Goal: Task Accomplishment & Management: Use online tool/utility

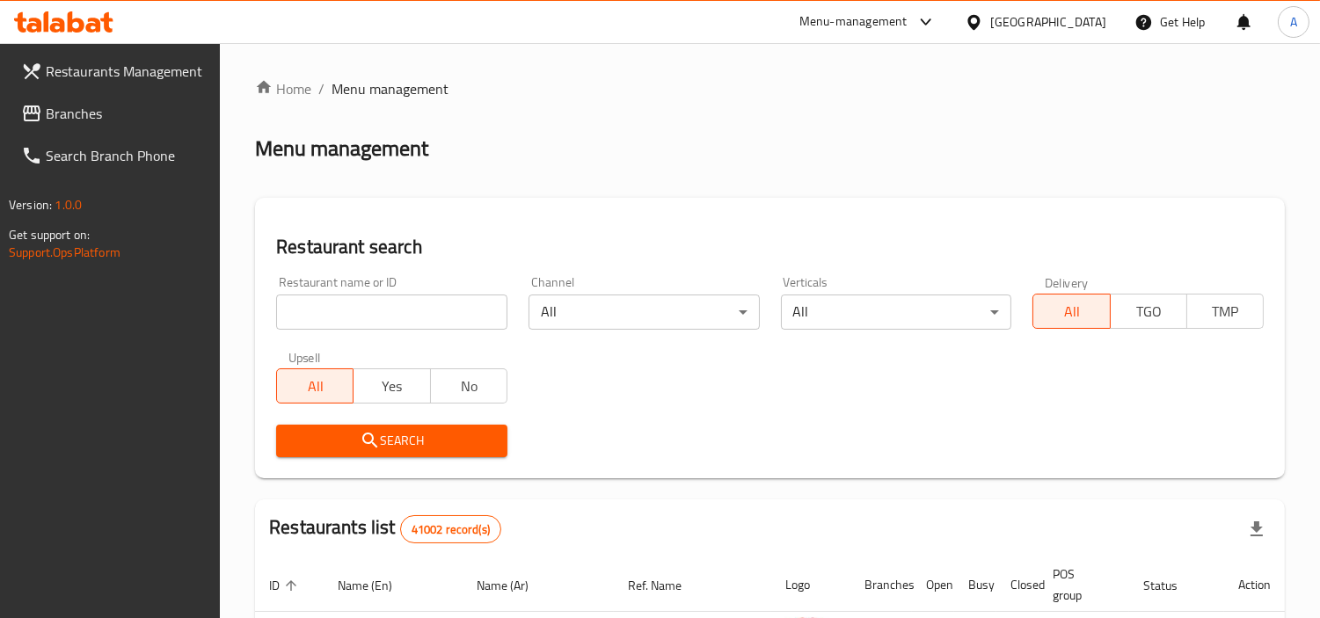
click at [1038, 27] on div "[GEOGRAPHIC_DATA]" at bounding box center [1048, 21] width 116 height 19
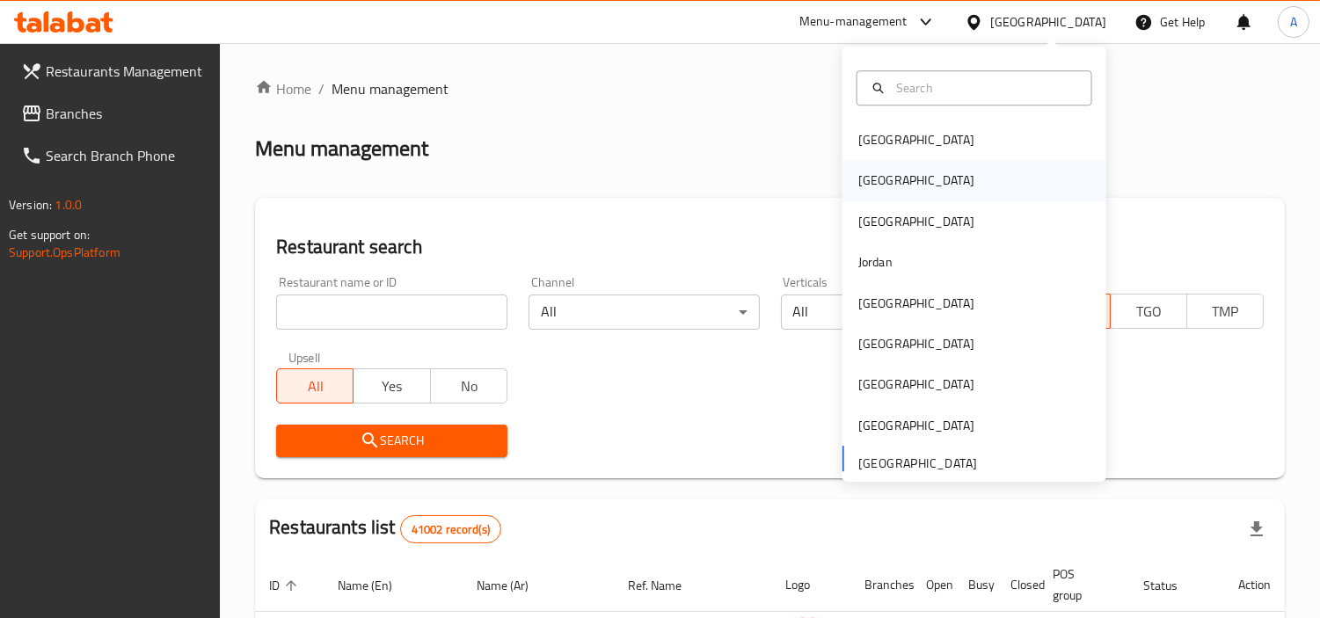
click at [904, 179] on div "[GEOGRAPHIC_DATA]" at bounding box center [974, 181] width 264 height 40
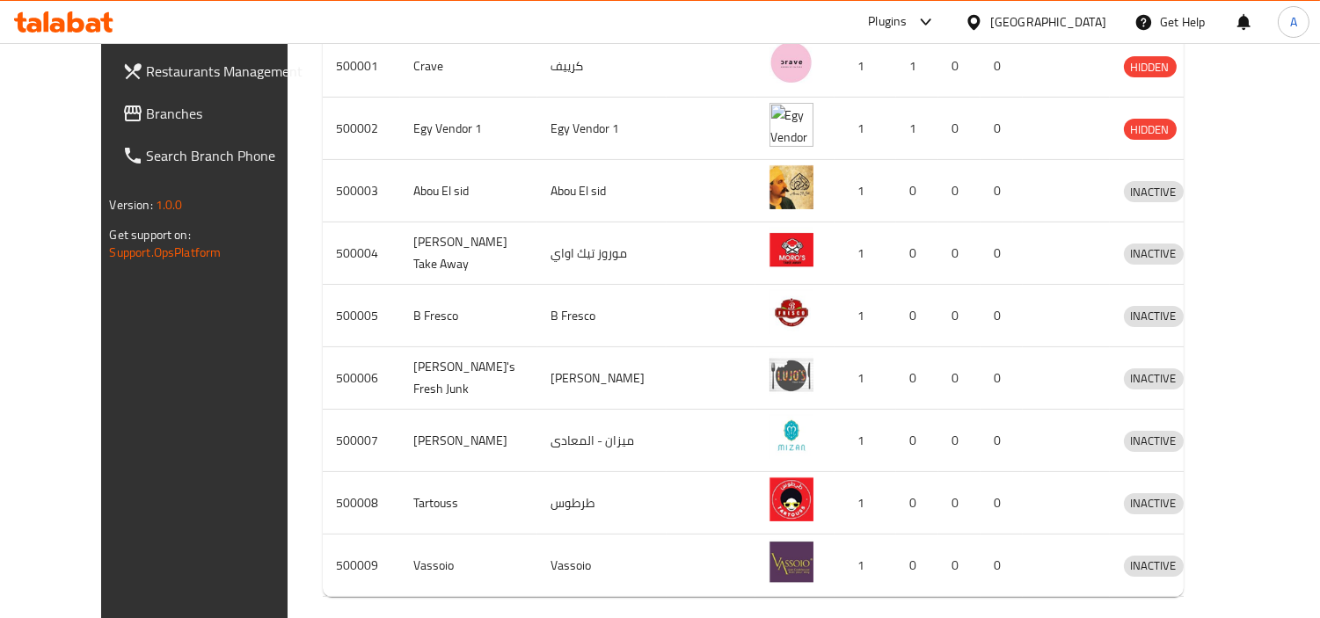
scroll to position [110, 0]
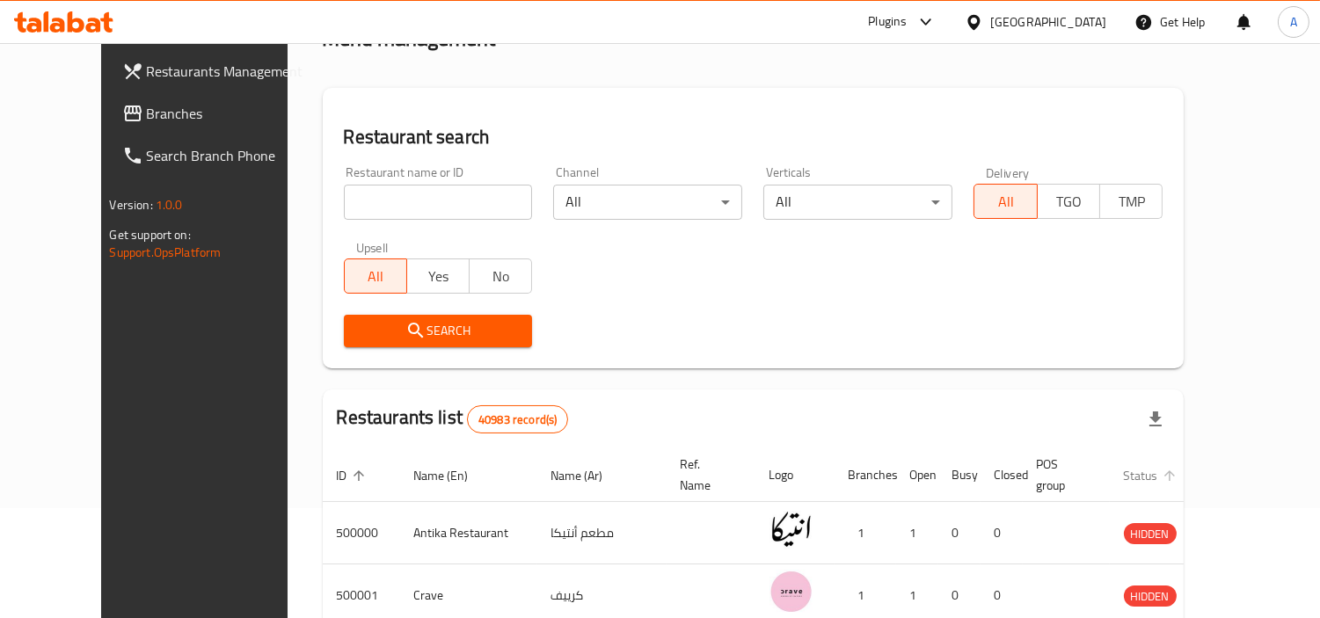
click at [1140, 465] on span "Status" at bounding box center [1151, 475] width 57 height 21
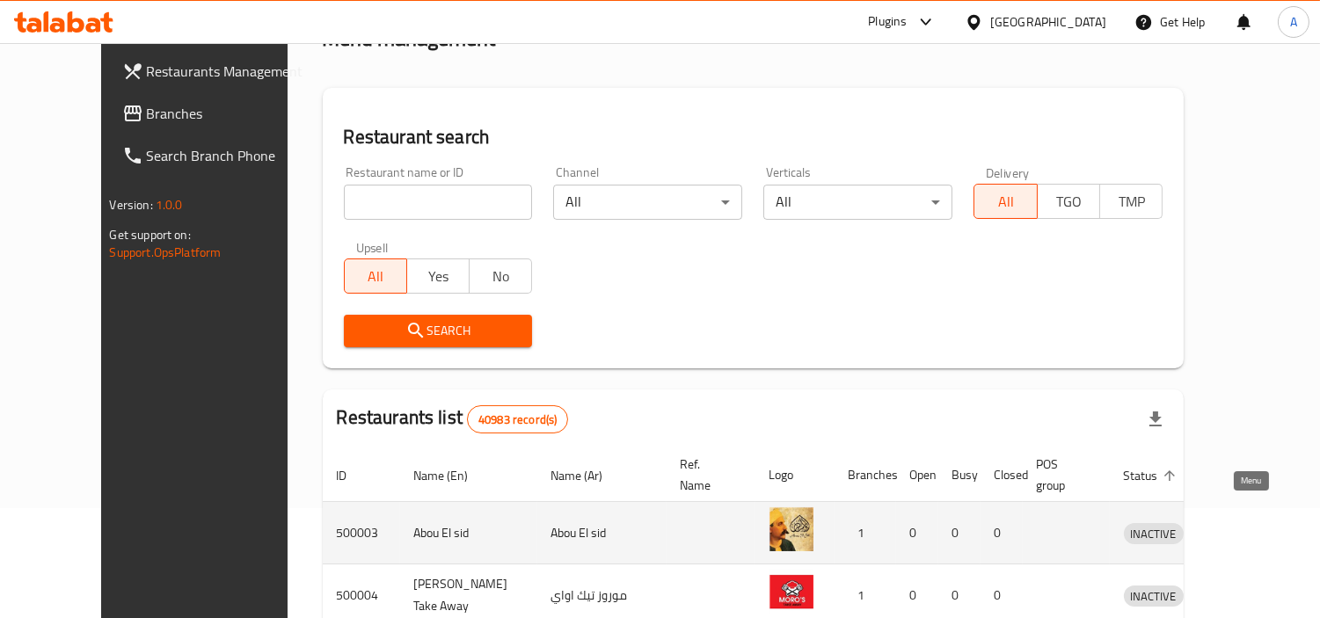
click at [1239, 527] on icon "enhanced table" at bounding box center [1228, 534] width 19 height 15
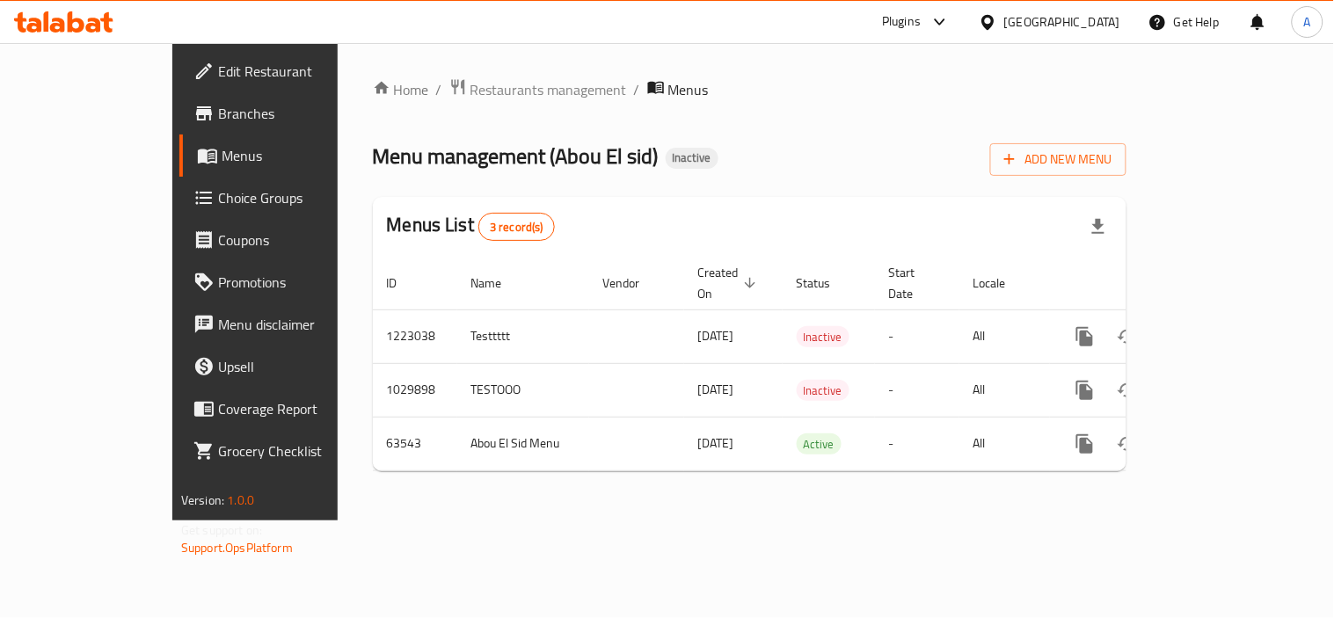
click at [218, 120] on span "Branches" at bounding box center [299, 113] width 163 height 21
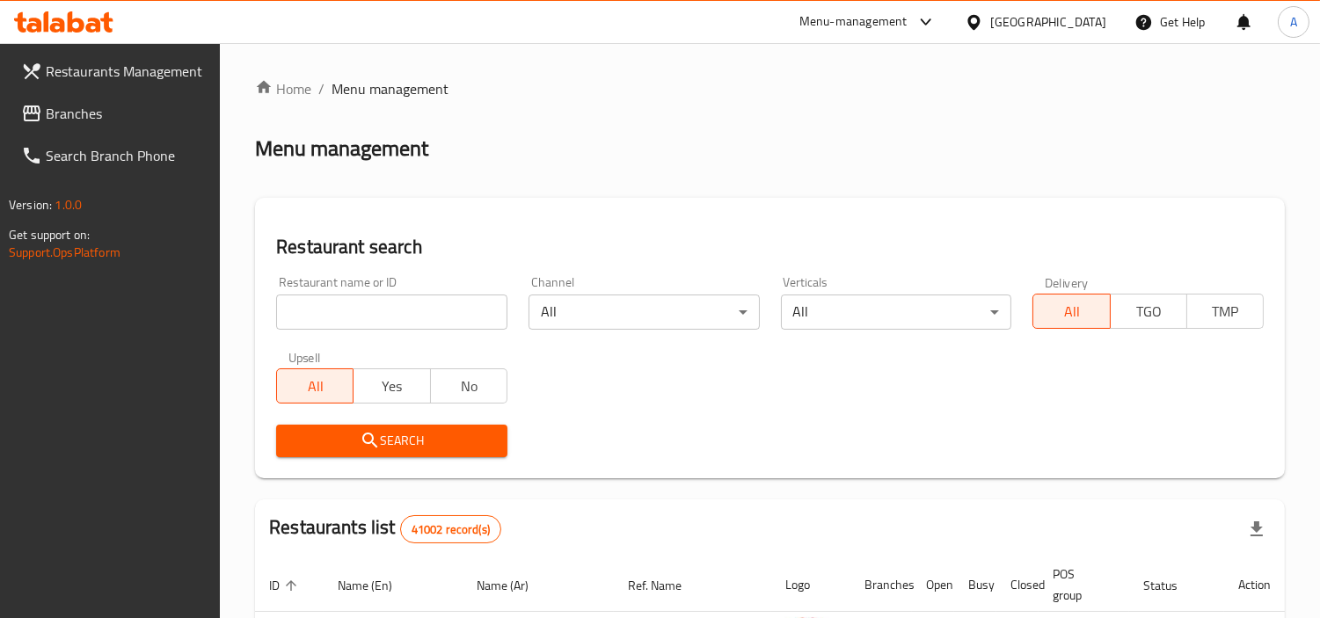
click at [613, 173] on div "Home / Menu management Menu management Restaurant search Restaurant name or ID …" at bounding box center [769, 605] width 1029 height 1054
click at [102, 112] on span "Branches" at bounding box center [126, 113] width 161 height 21
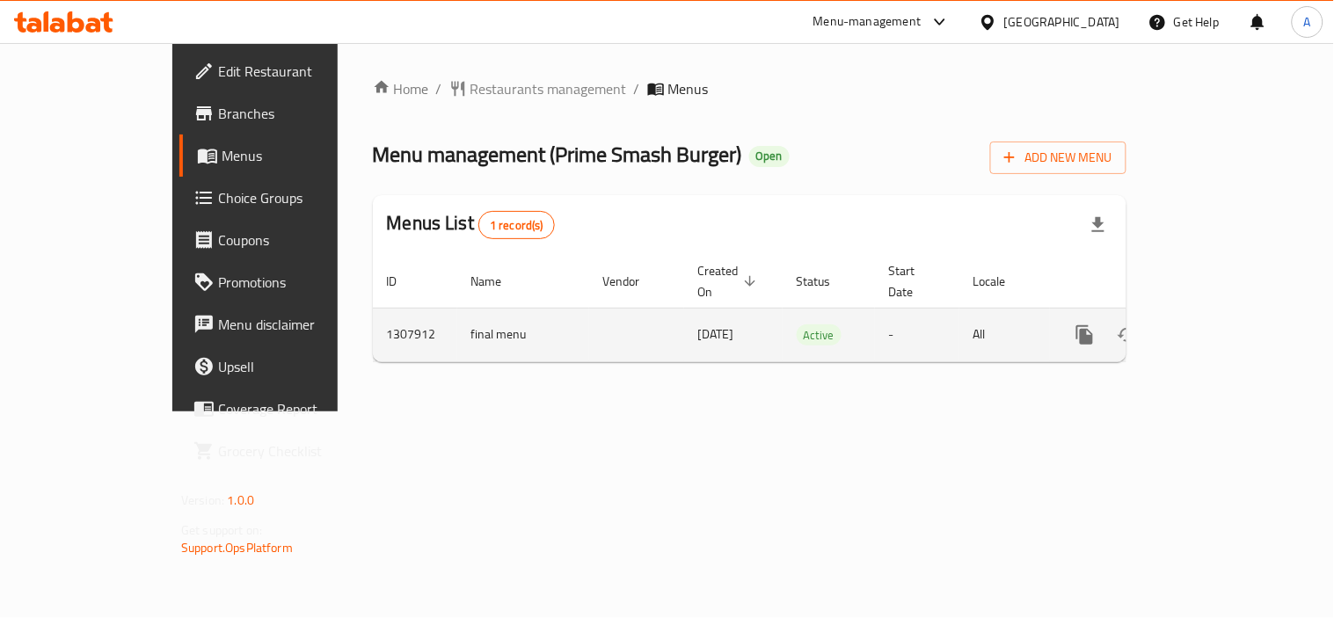
click at [1219, 327] on icon "enhanced table" at bounding box center [1211, 335] width 16 height 16
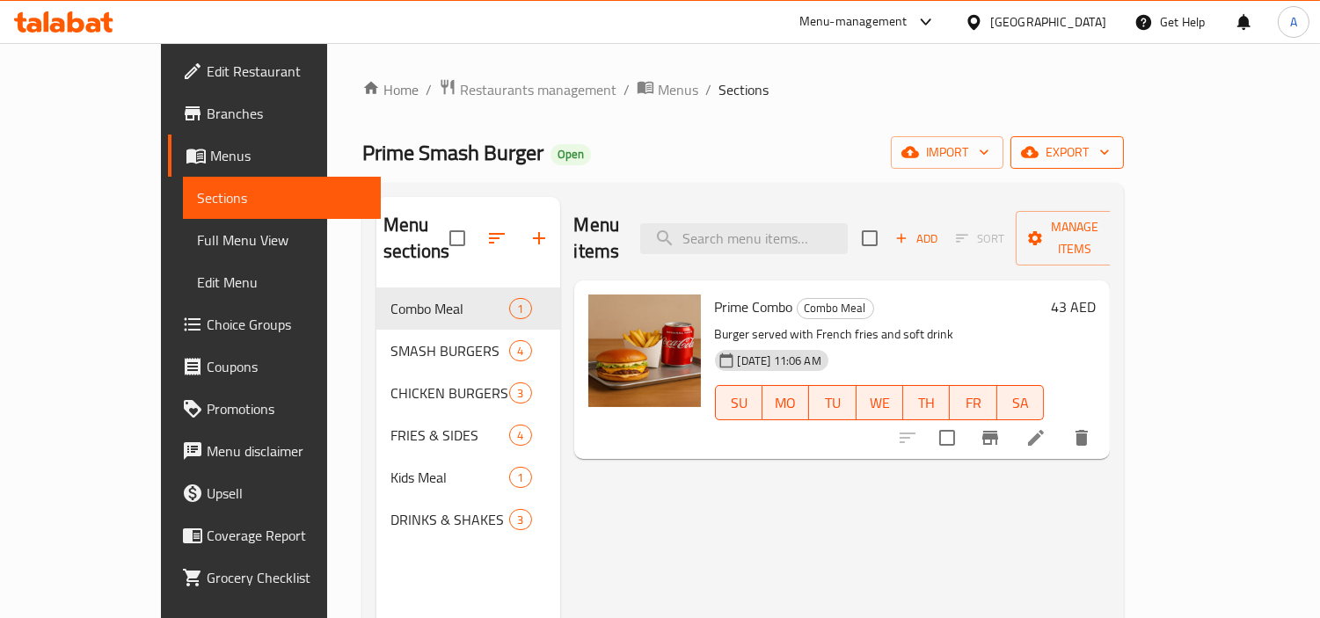
click at [1113, 149] on icon "button" at bounding box center [1104, 152] width 18 height 18
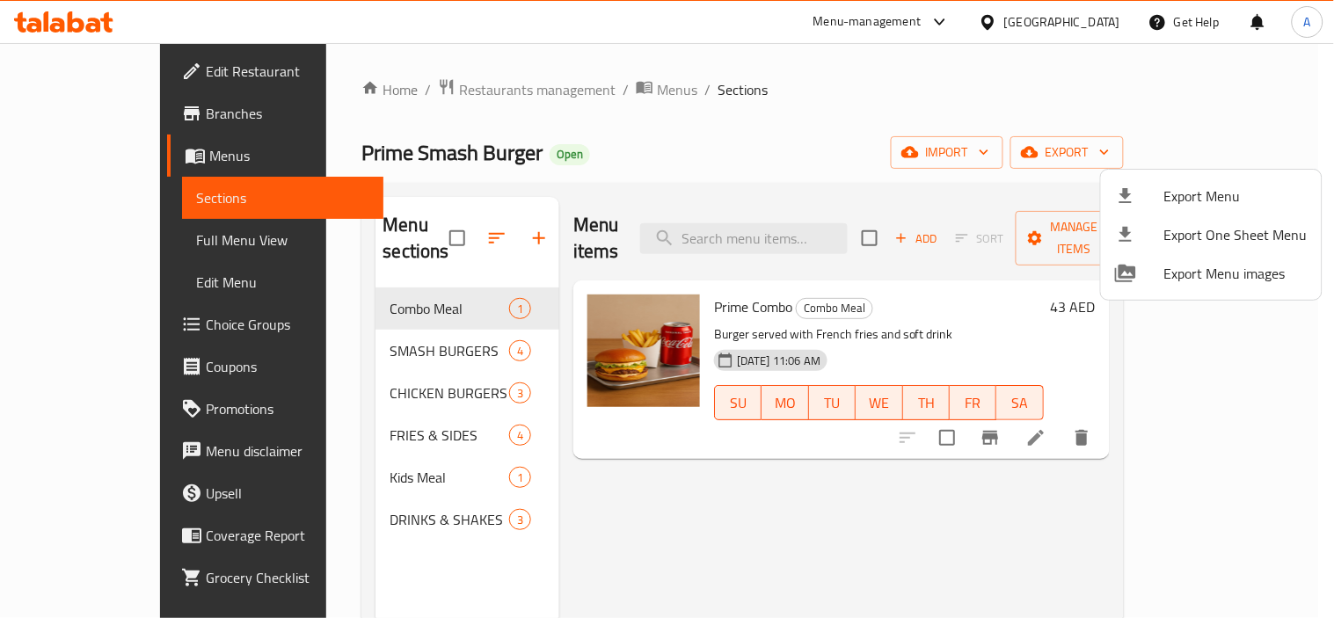
click at [919, 109] on div at bounding box center [667, 309] width 1334 height 618
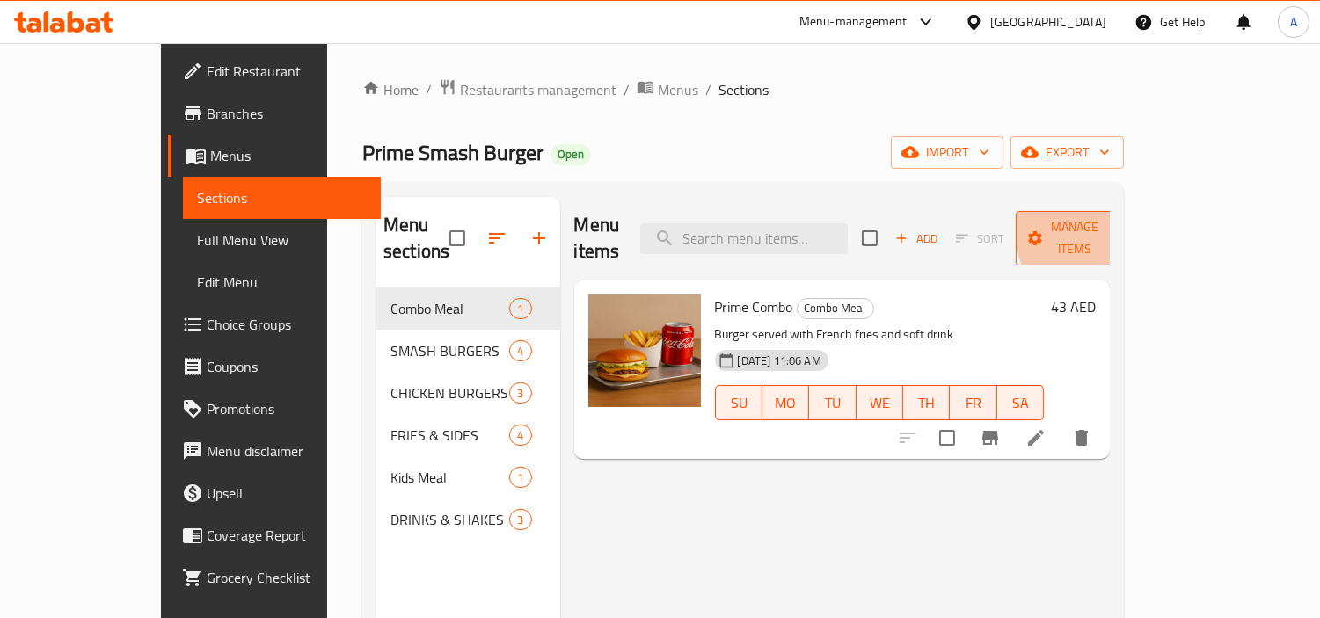
click at [1119, 226] on span "Manage items" at bounding box center [1074, 238] width 90 height 44
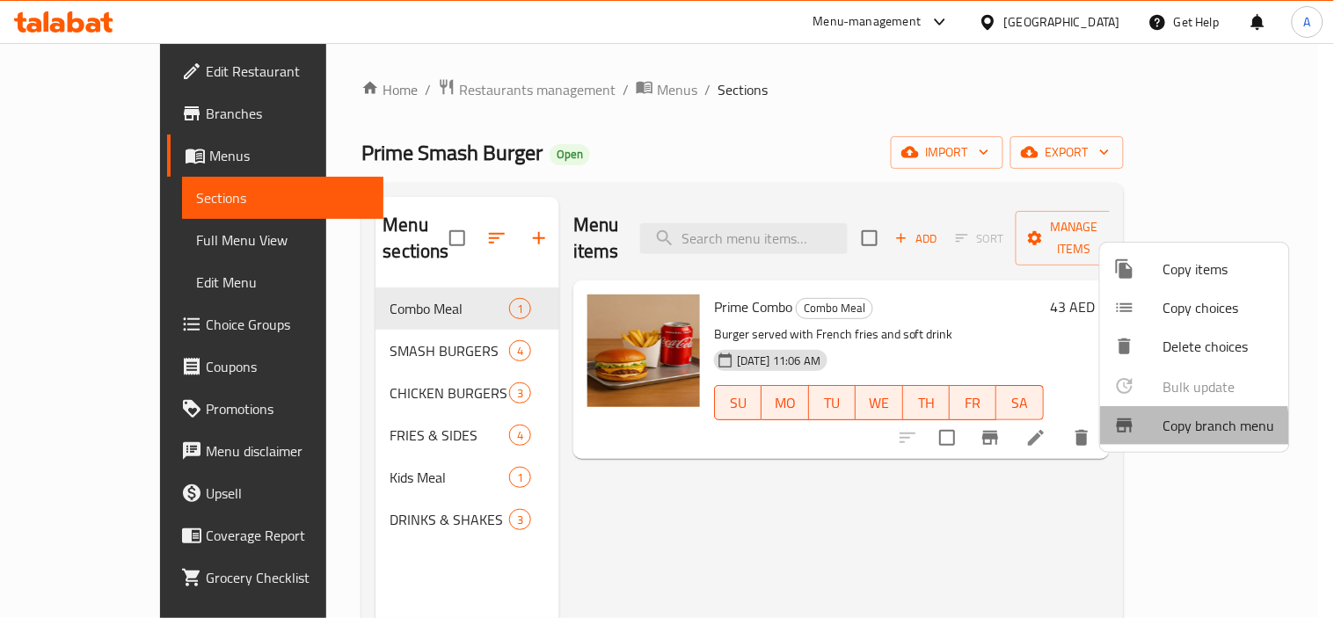
click at [1164, 428] on span "Copy branch menu" at bounding box center [1219, 425] width 112 height 21
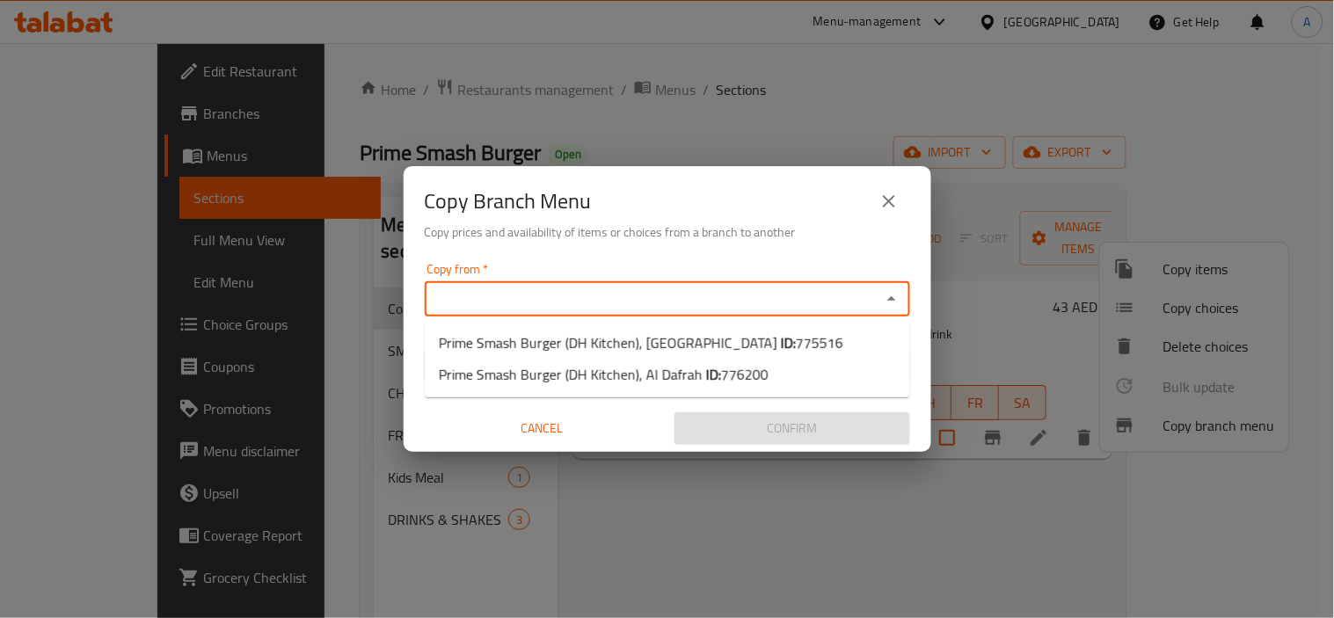
click at [555, 294] on input "Copy from   *" at bounding box center [653, 299] width 446 height 25
click at [609, 346] on span "Prime Smash Burger (DH Kitchen), Al Forsan Village ID: 775516" at bounding box center [641, 342] width 404 height 21
type input "Prime Smash Burger (DH Kitchen), Al Forsan Village"
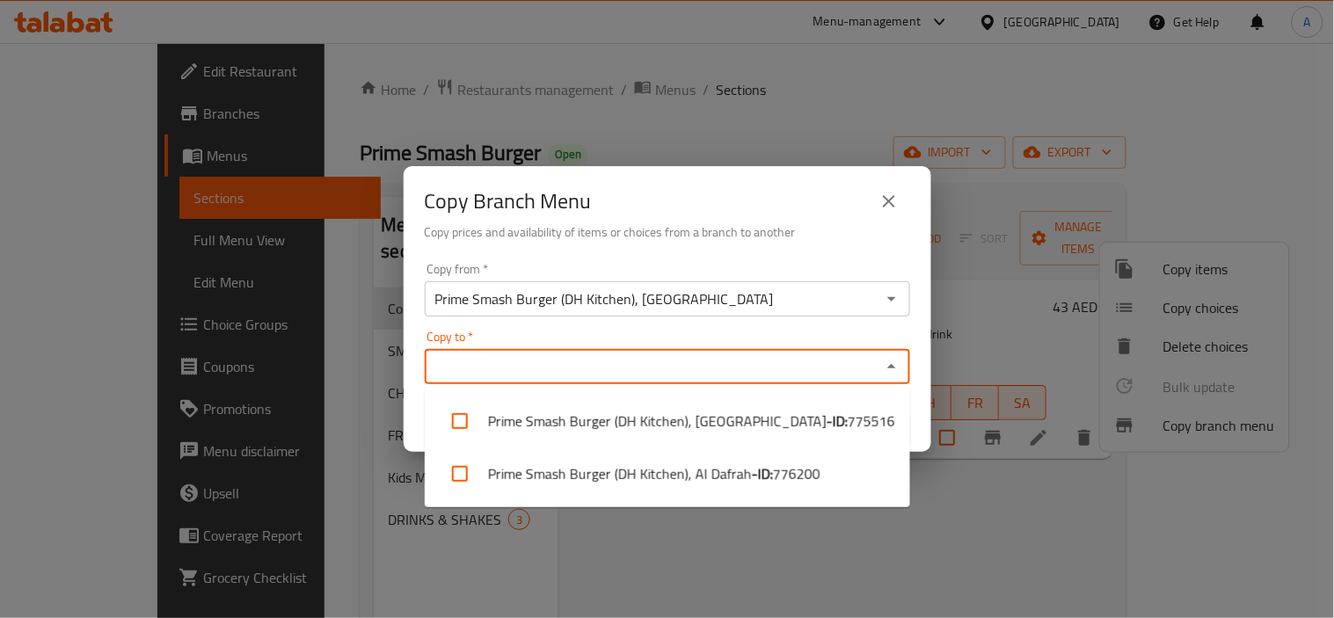
click at [585, 360] on input "Copy to   *" at bounding box center [653, 366] width 446 height 25
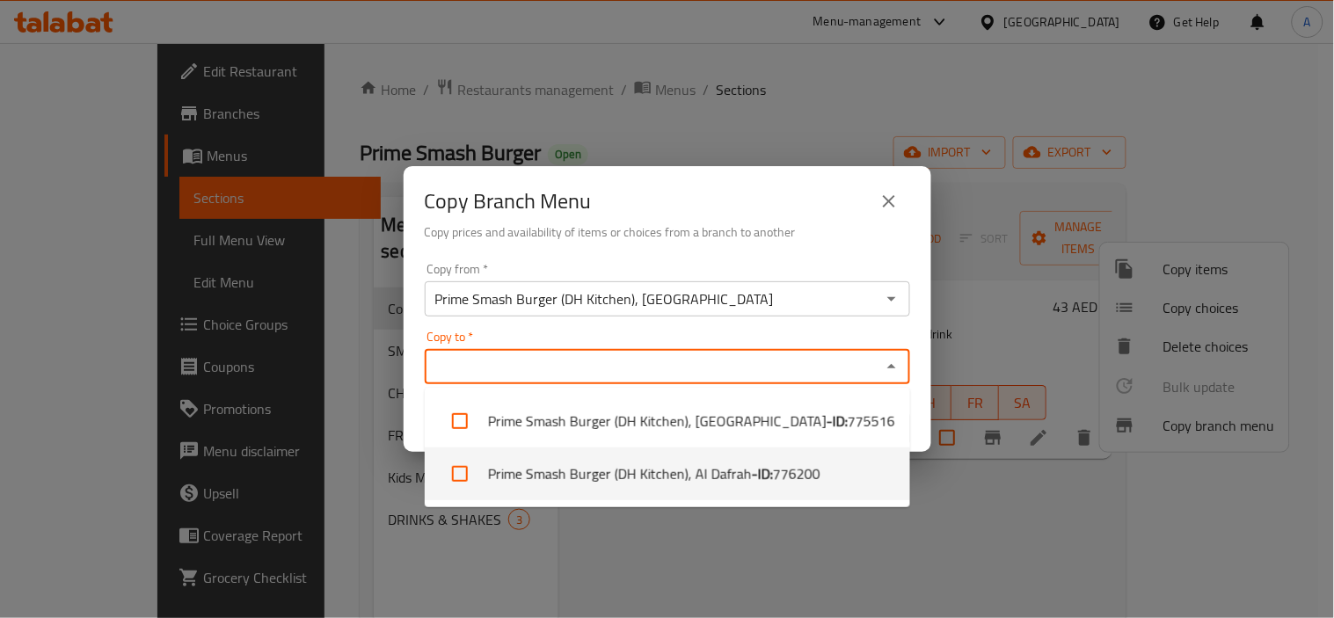
click at [462, 477] on input "checkbox" at bounding box center [460, 474] width 42 height 42
checkbox input "true"
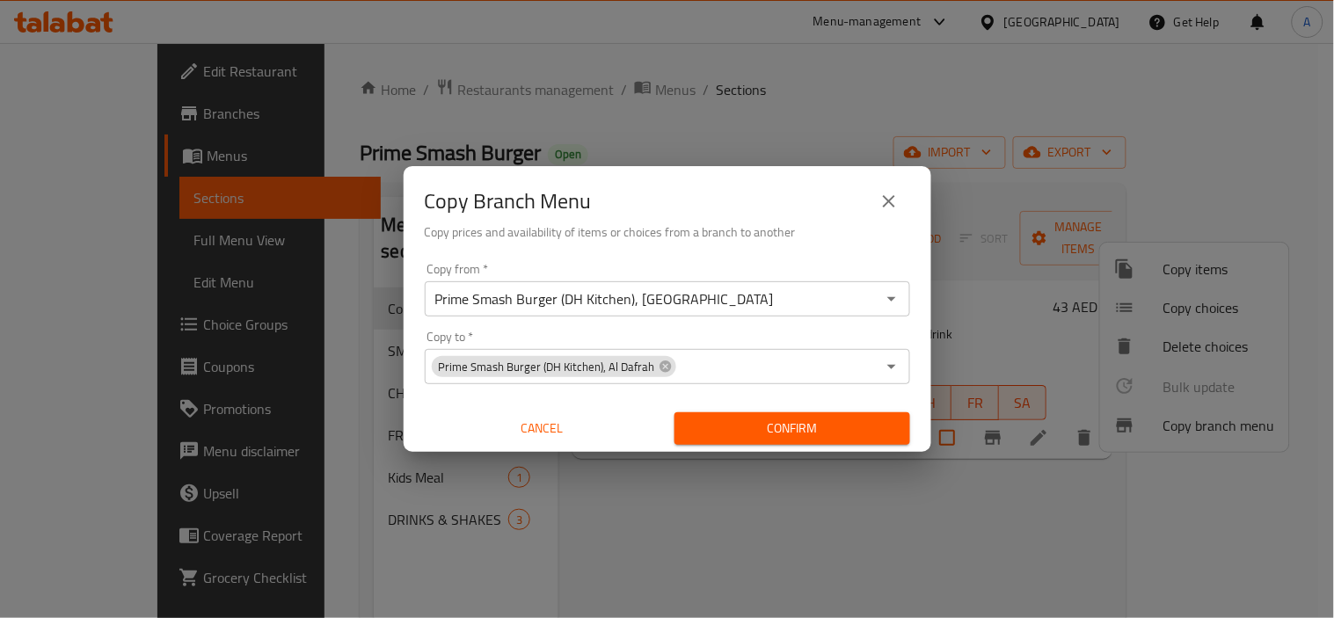
click at [771, 194] on div "Copy Branch Menu" at bounding box center [667, 201] width 485 height 42
click at [796, 433] on span "Confirm" at bounding box center [791, 429] width 207 height 22
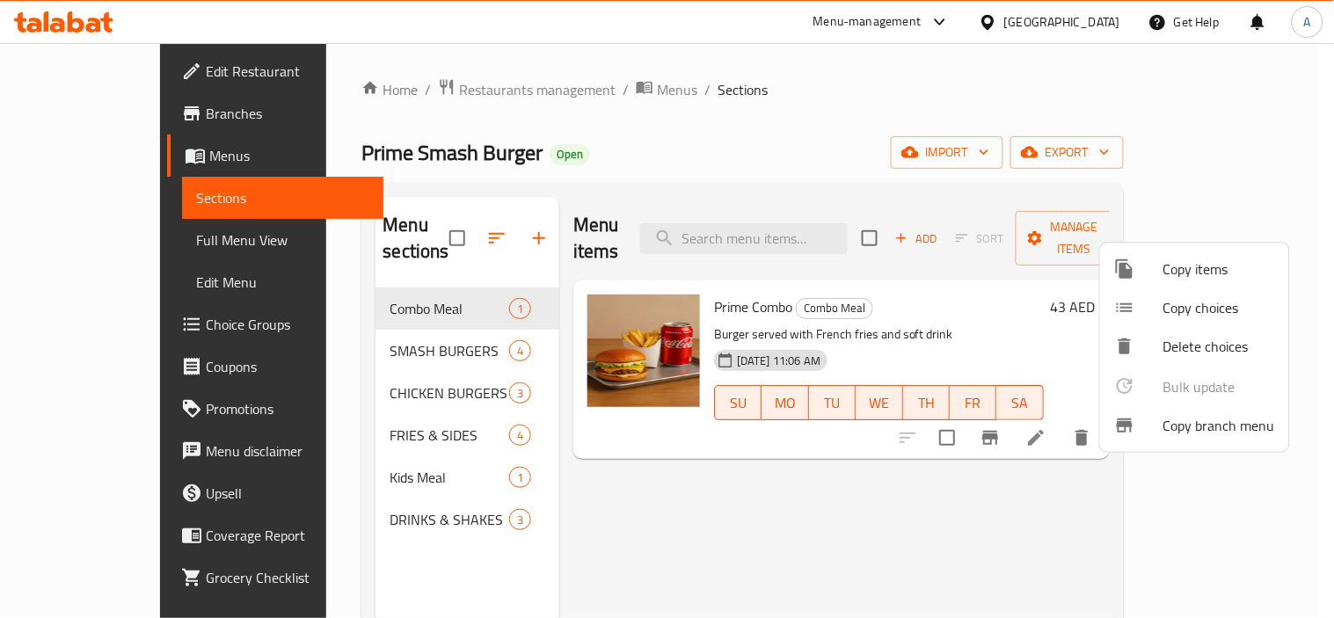
click at [789, 473] on div at bounding box center [667, 309] width 1334 height 618
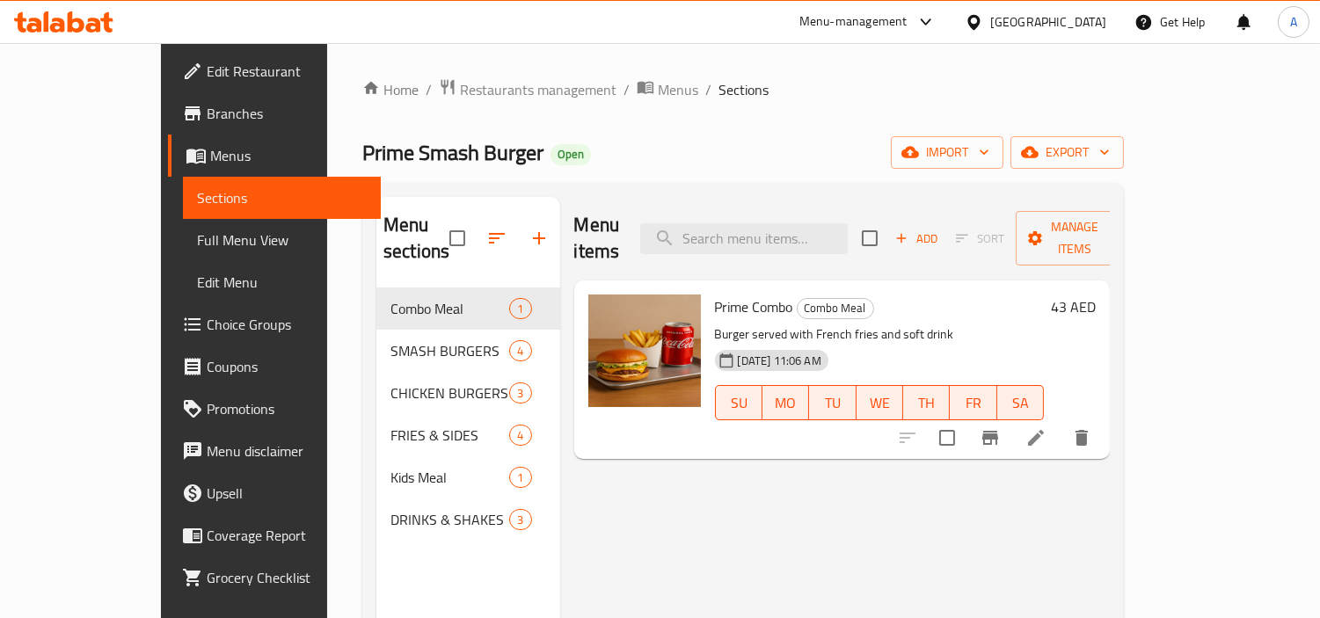
drag, startPoint x: 91, startPoint y: 113, endPoint x: 261, endPoint y: 135, distance: 171.1
click at [207, 113] on span "Branches" at bounding box center [287, 113] width 161 height 21
